Goal: Find contact information: Find contact information

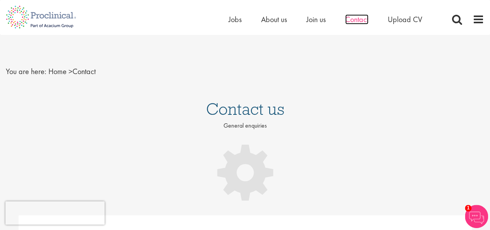
click at [366, 21] on span "Contact" at bounding box center [356, 19] width 23 height 10
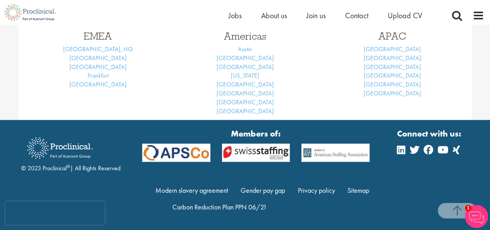
scroll to position [375, 0]
